Goal: Find specific page/section: Find specific page/section

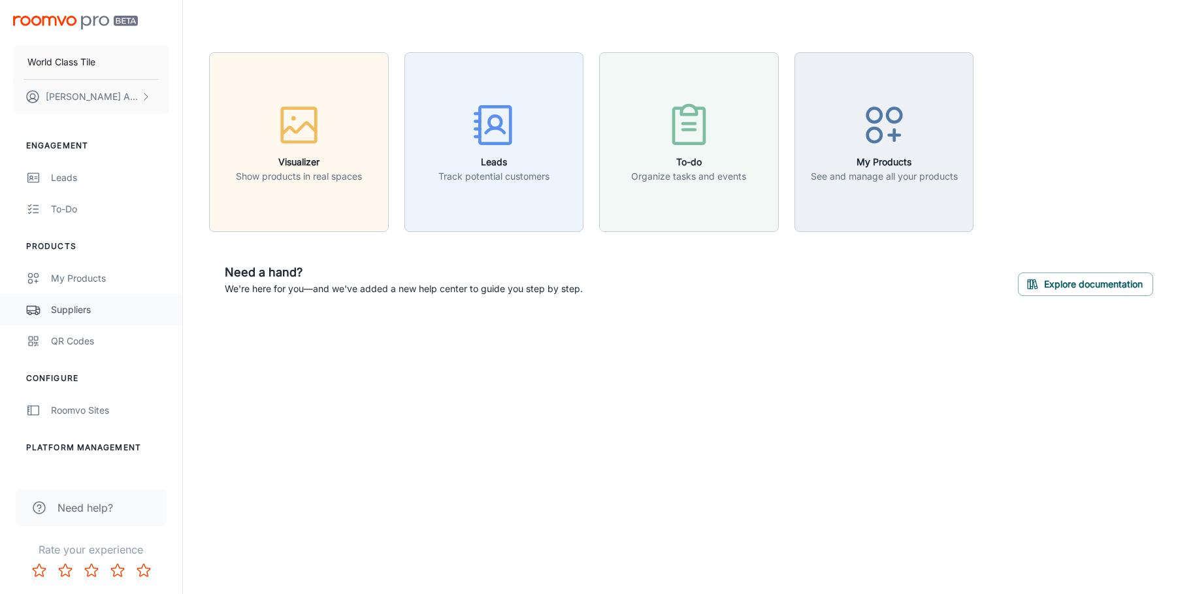
click at [61, 315] on div "Suppliers" at bounding box center [110, 309] width 118 height 14
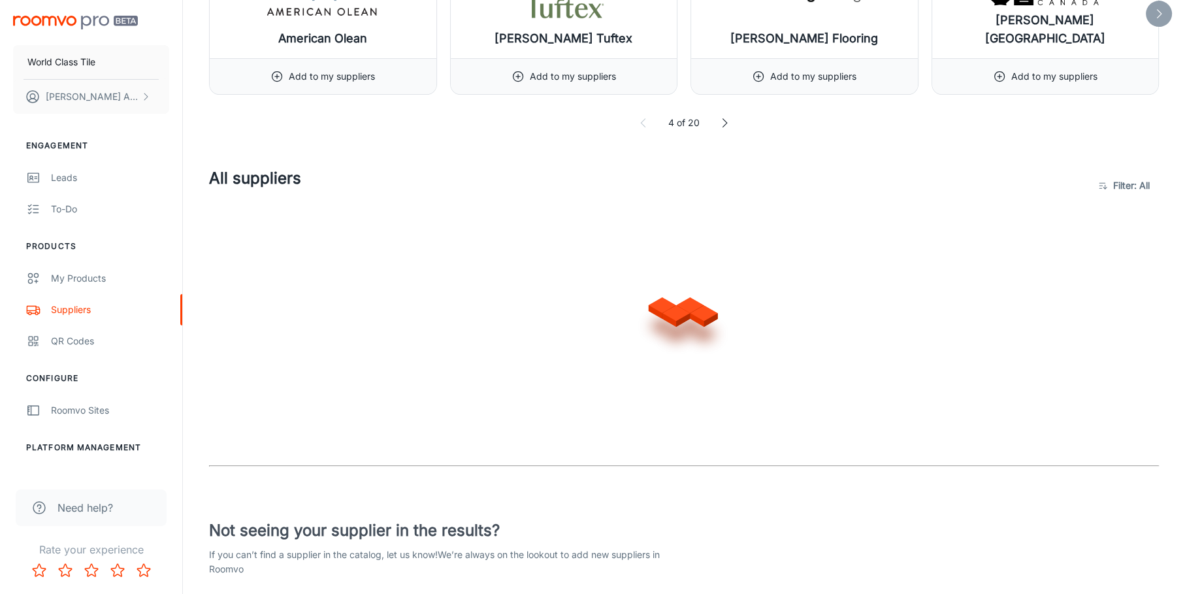
scroll to position [653, 0]
click at [1161, 12] on polyline at bounding box center [1160, 12] width 4 height 8
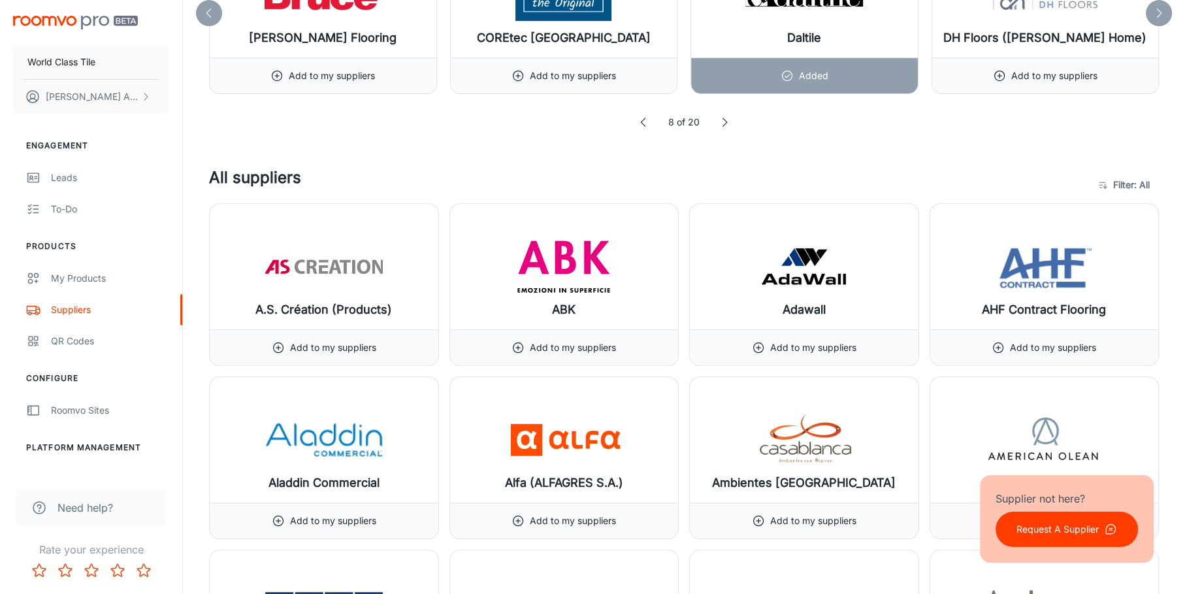
click at [1161, 12] on polyline at bounding box center [1160, 12] width 4 height 8
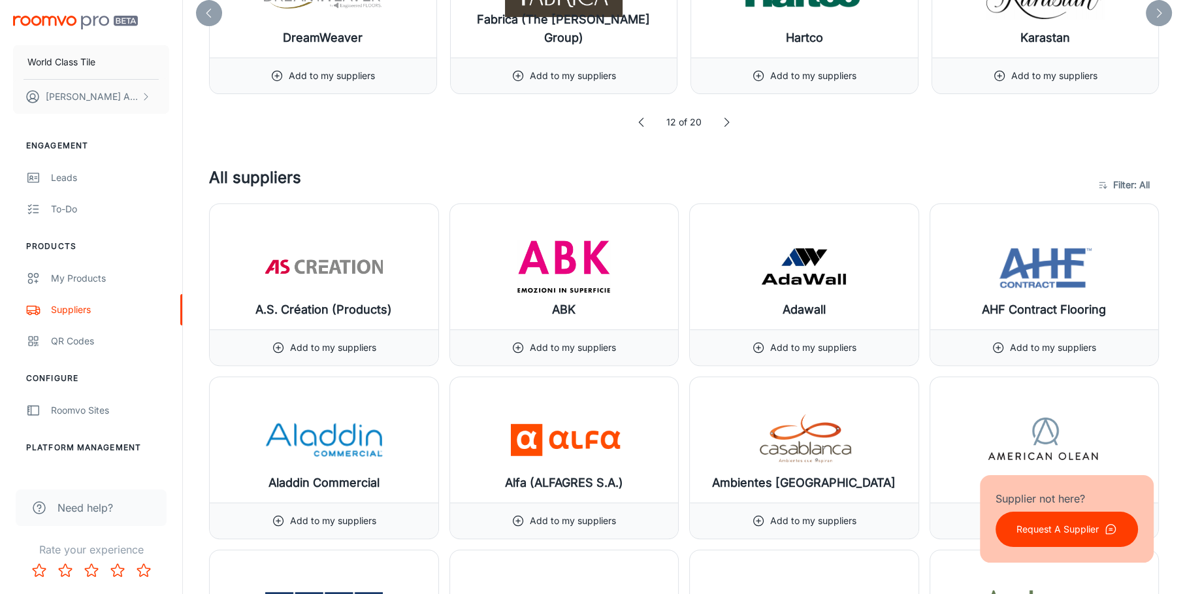
click at [1161, 12] on polyline at bounding box center [1160, 12] width 4 height 8
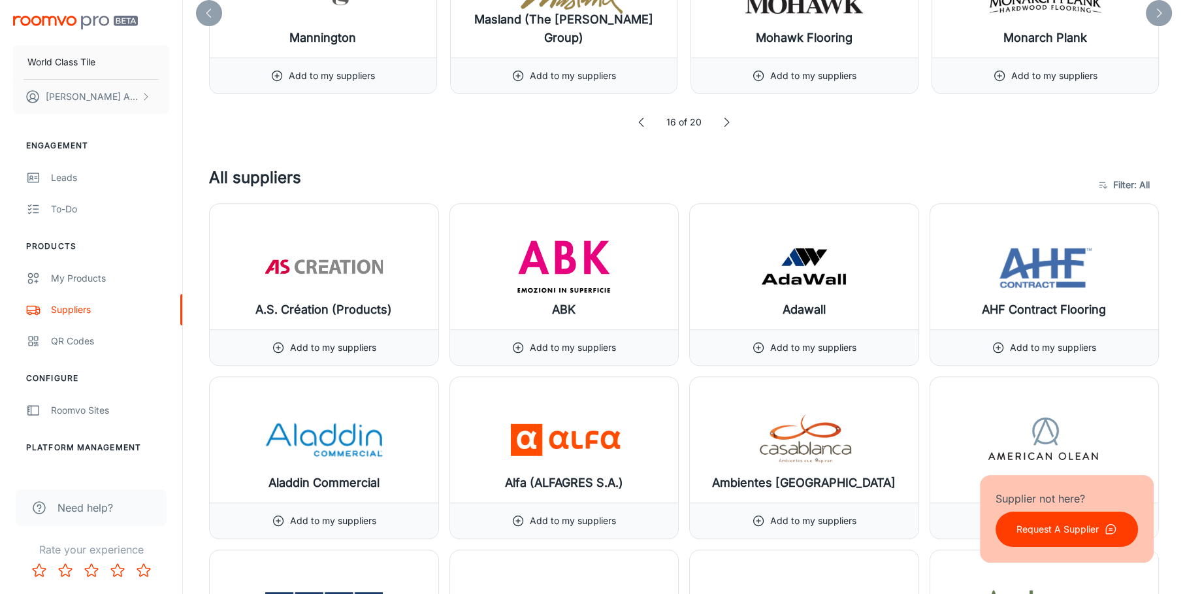
click at [1161, 12] on polyline at bounding box center [1160, 12] width 4 height 8
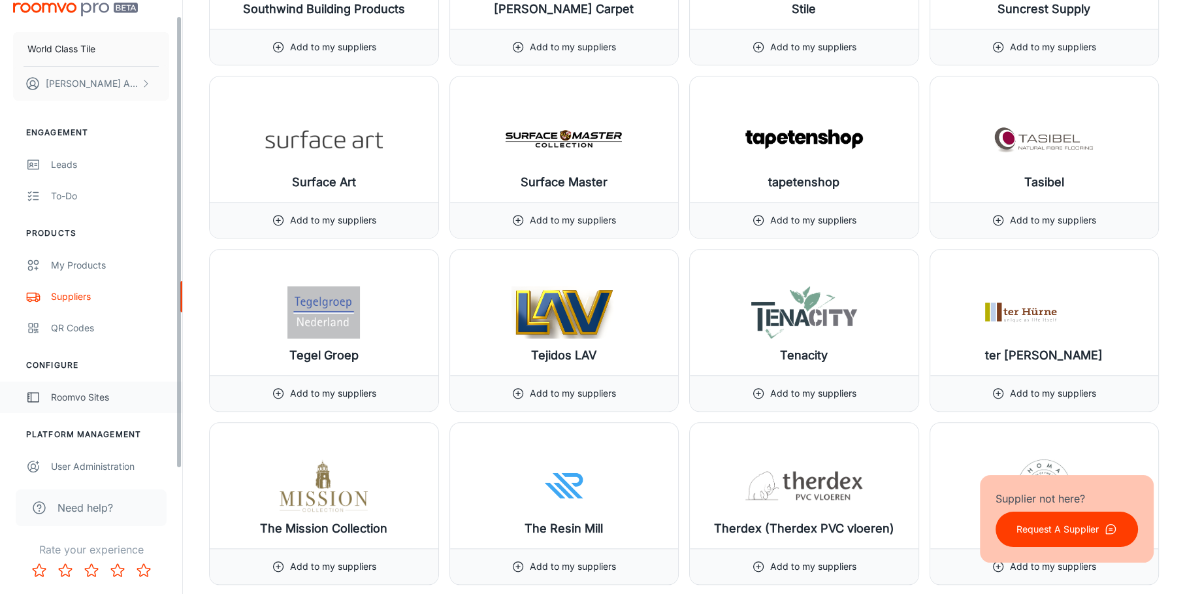
scroll to position [21, 0]
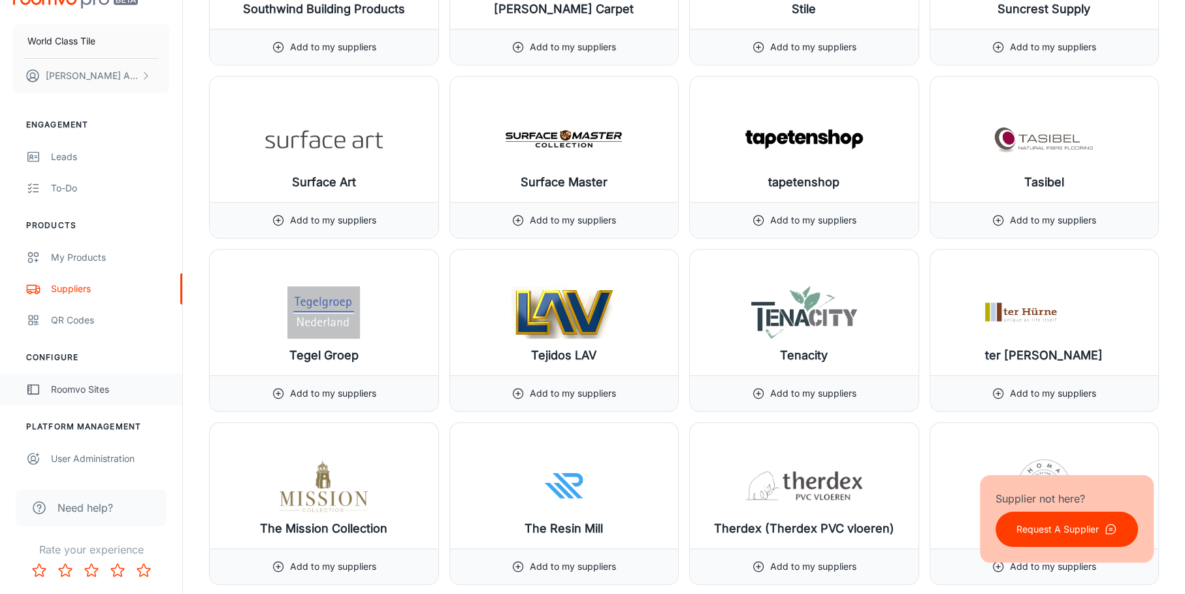
click at [69, 389] on div "Roomvo Sites" at bounding box center [110, 389] width 118 height 14
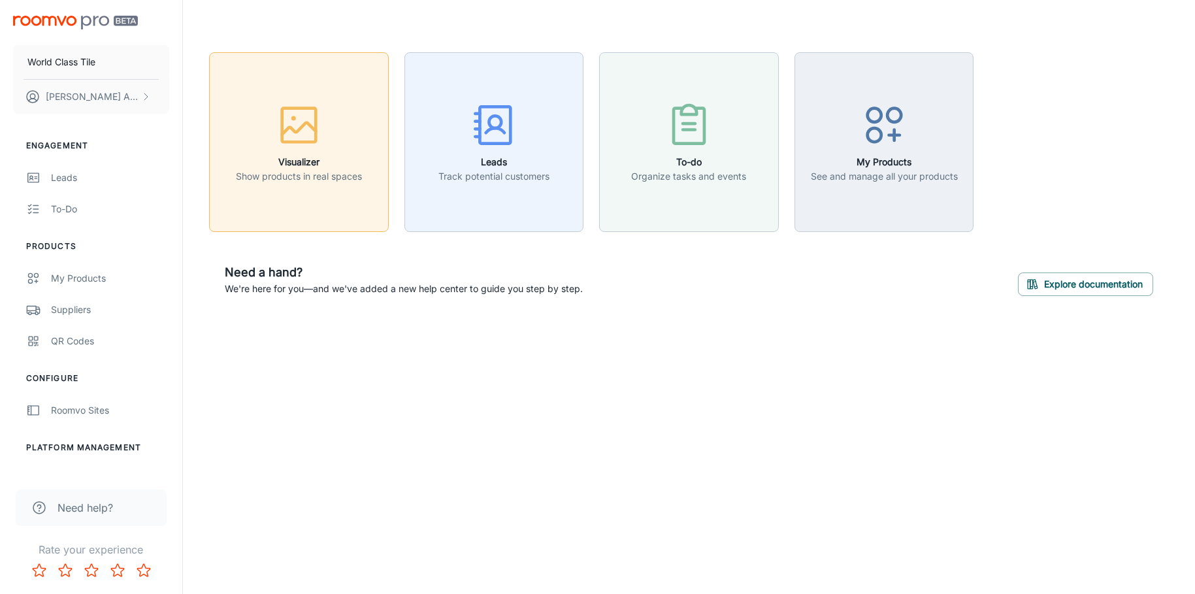
click at [307, 177] on p "Show products in real spaces" at bounding box center [299, 176] width 126 height 14
